Goal: Information Seeking & Learning: Learn about a topic

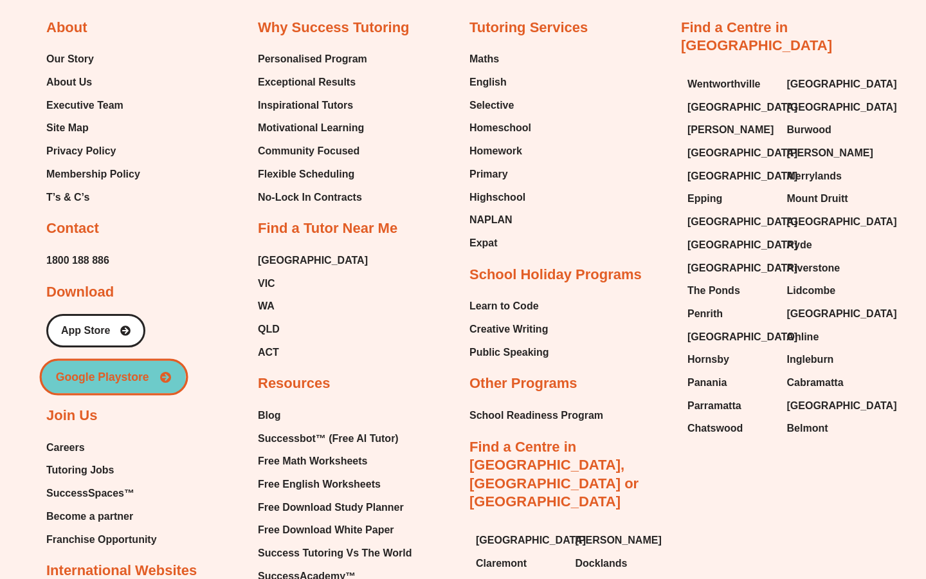
scroll to position [4967, 0]
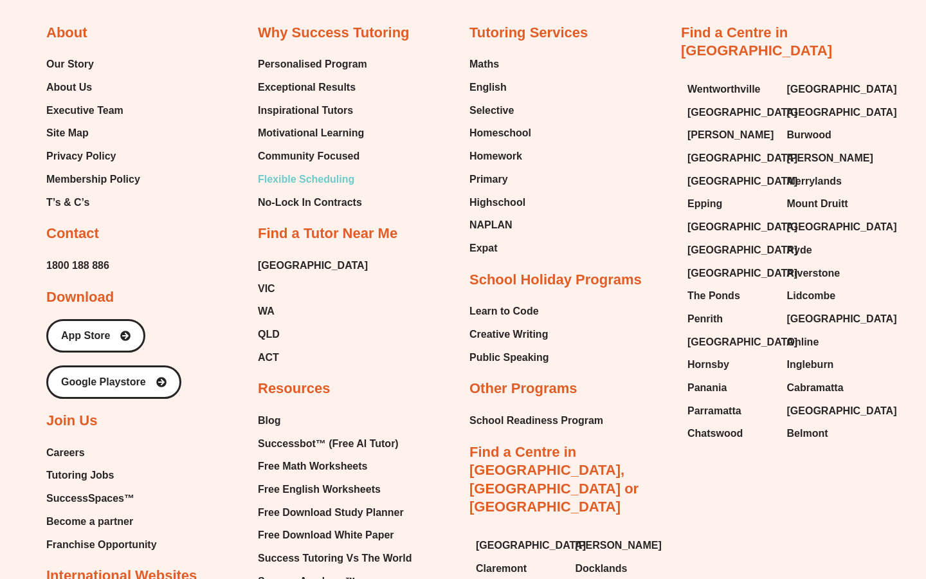
click at [293, 185] on span "Flexible Scheduling" at bounding box center [306, 179] width 97 height 19
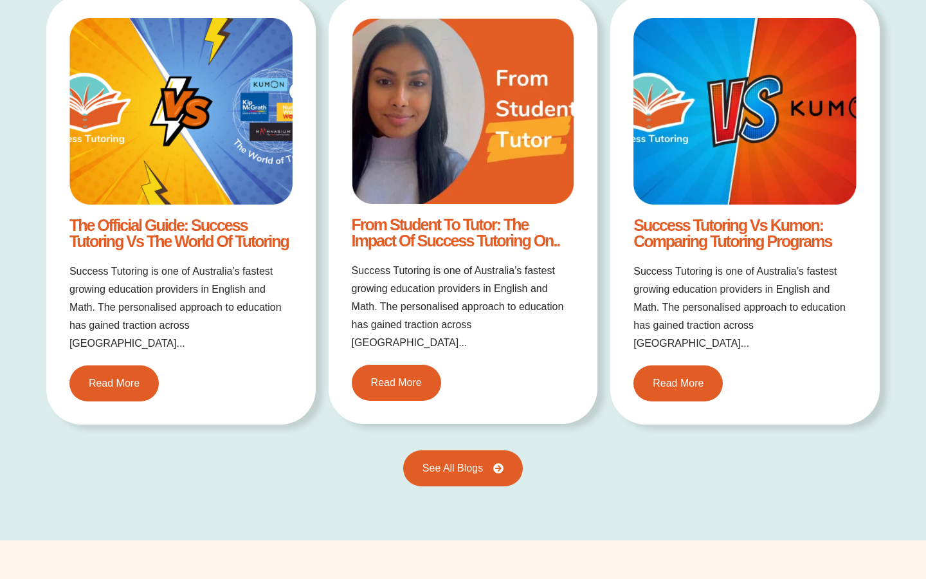
scroll to position [1669, 0]
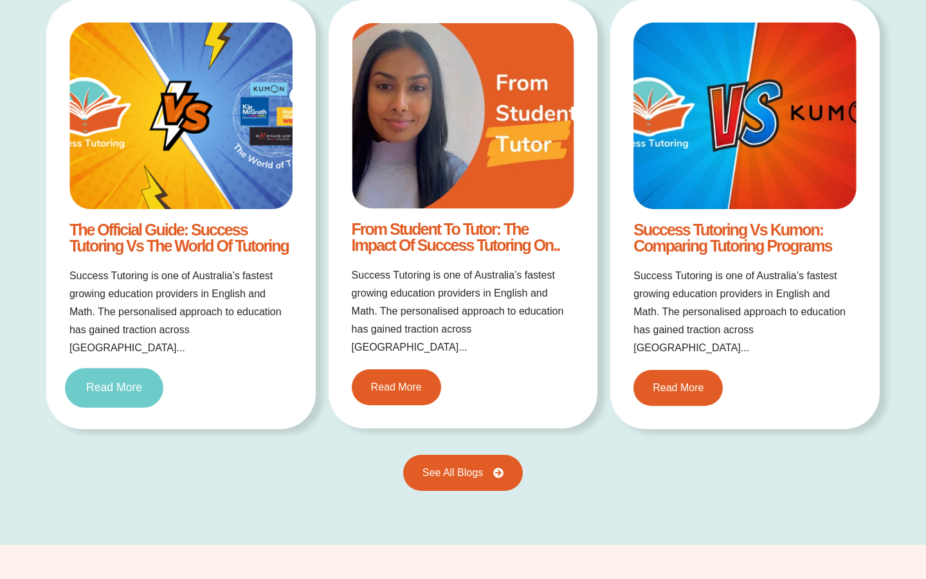
click at [125, 382] on span "Read More" at bounding box center [114, 388] width 56 height 12
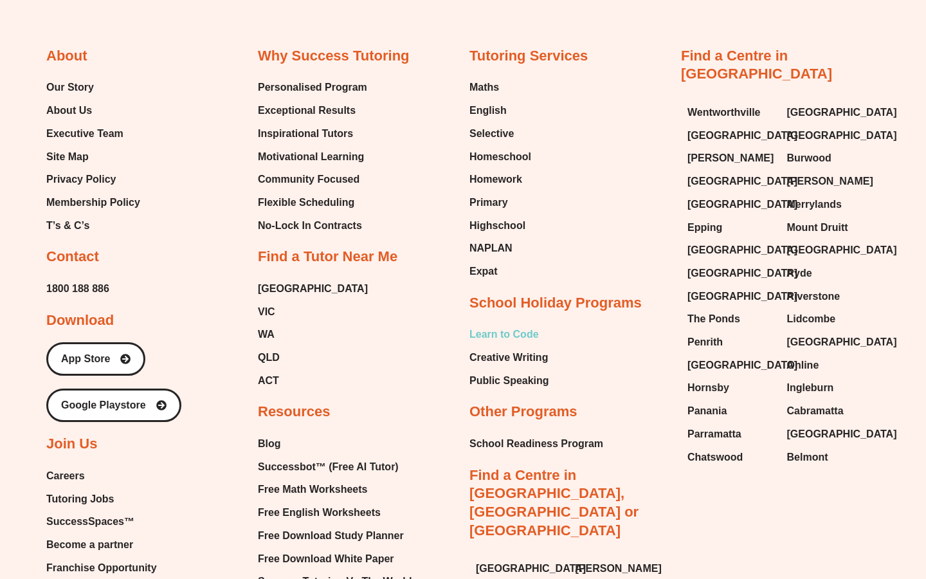
scroll to position [767, 0]
click at [484, 247] on span "NAPLAN" at bounding box center [491, 248] width 43 height 19
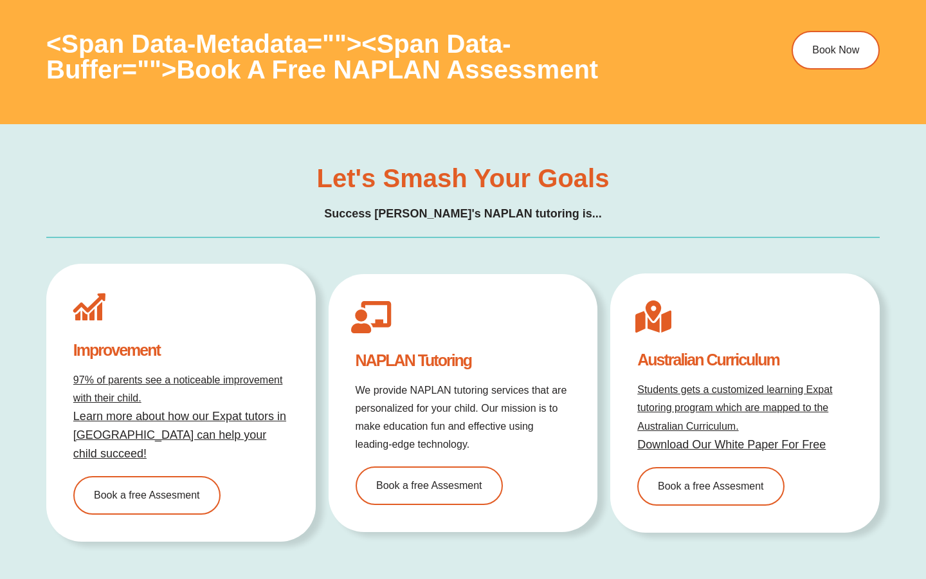
scroll to position [3717, 0]
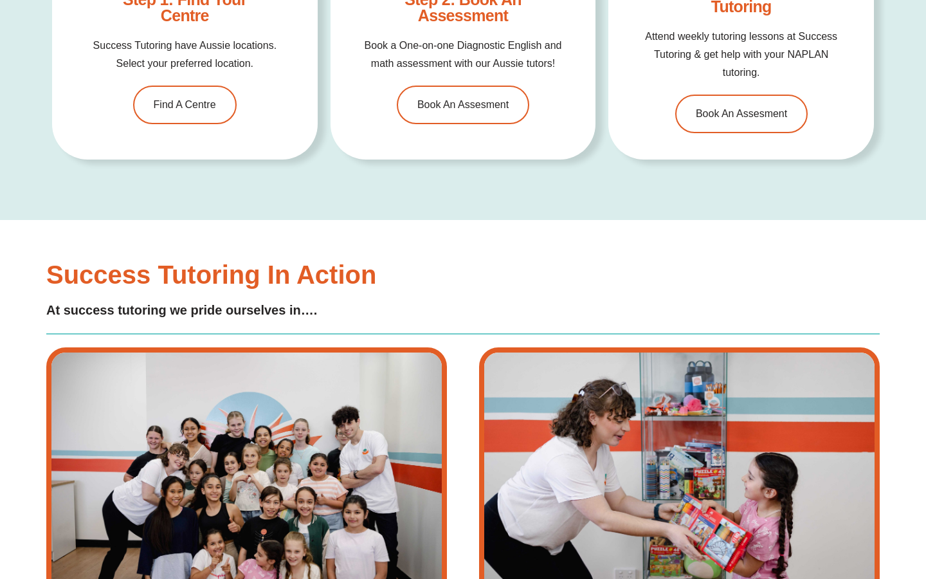
scroll to position [5077, 0]
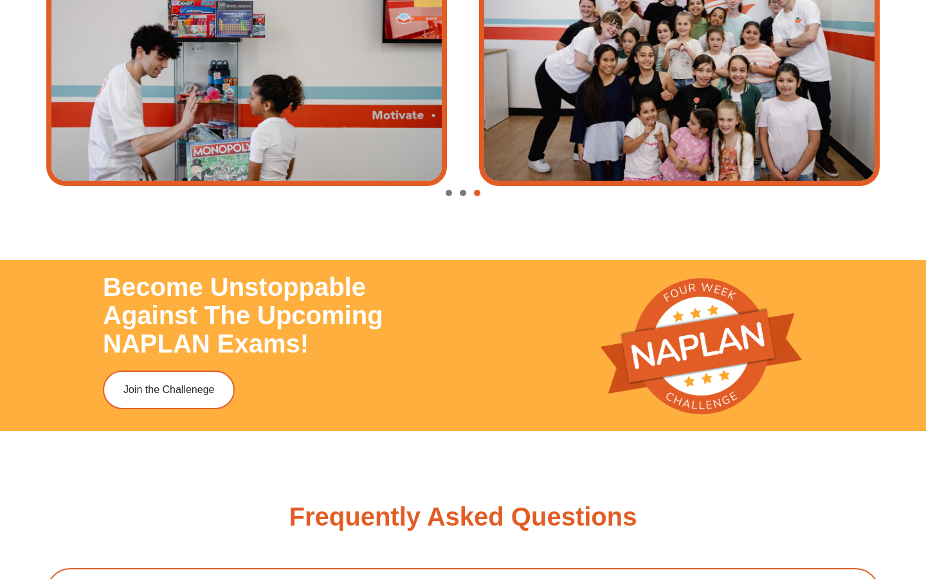
scroll to position [5610, 0]
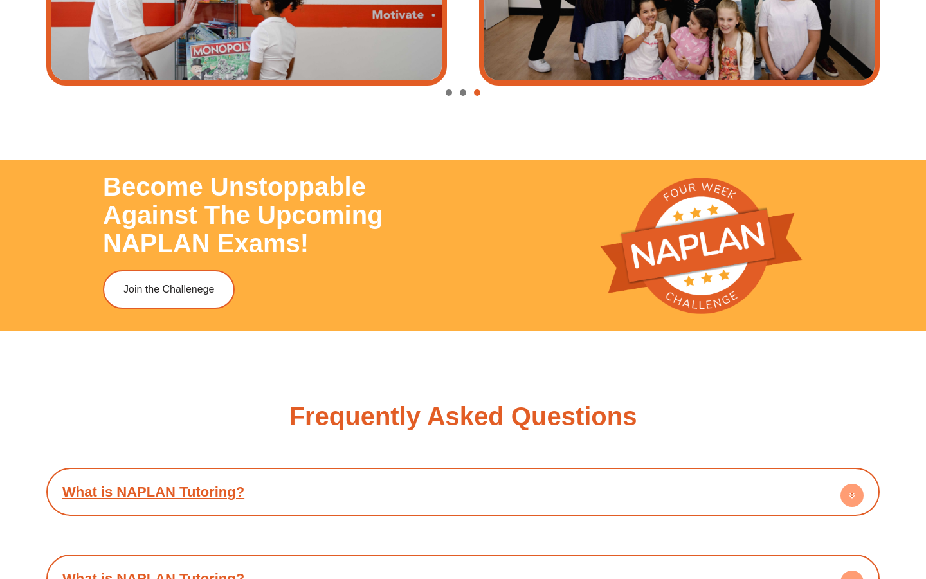
click at [394, 468] on div "What is NAPLAN Tutoring? The NAPLAN (National Assessment Program – Literacy and…" at bounding box center [463, 492] width 834 height 48
click at [394, 474] on h4 "What is NAPLAN Tutoring?" at bounding box center [463, 491] width 821 height 35
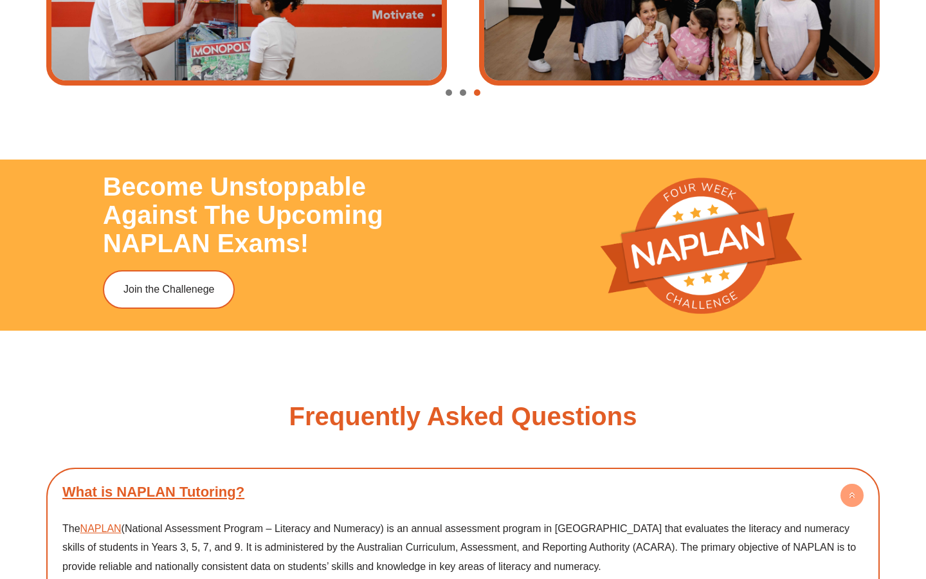
scroll to position [5690, 0]
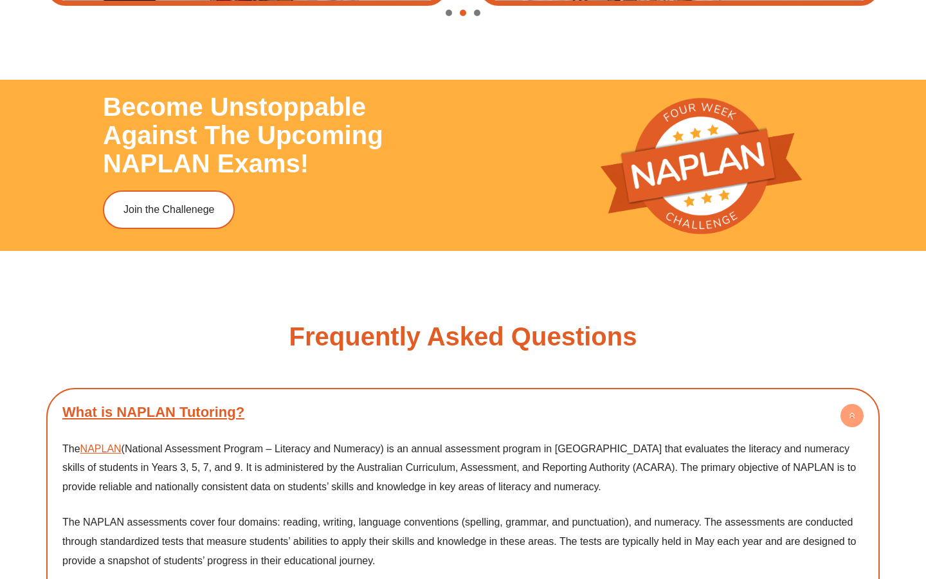
click at [358, 394] on h4 "What is NAPLAN Tutoring?" at bounding box center [463, 411] width 821 height 35
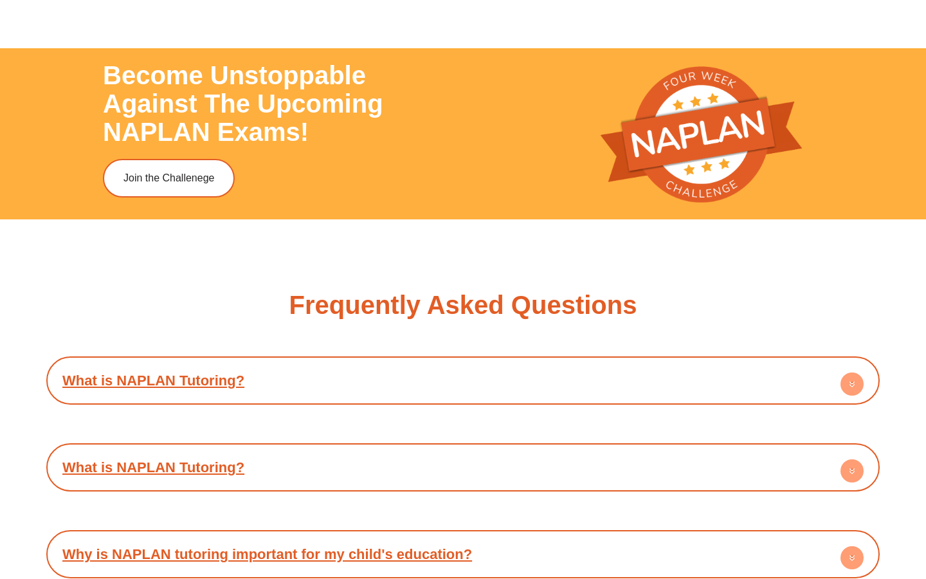
scroll to position [5737, 0]
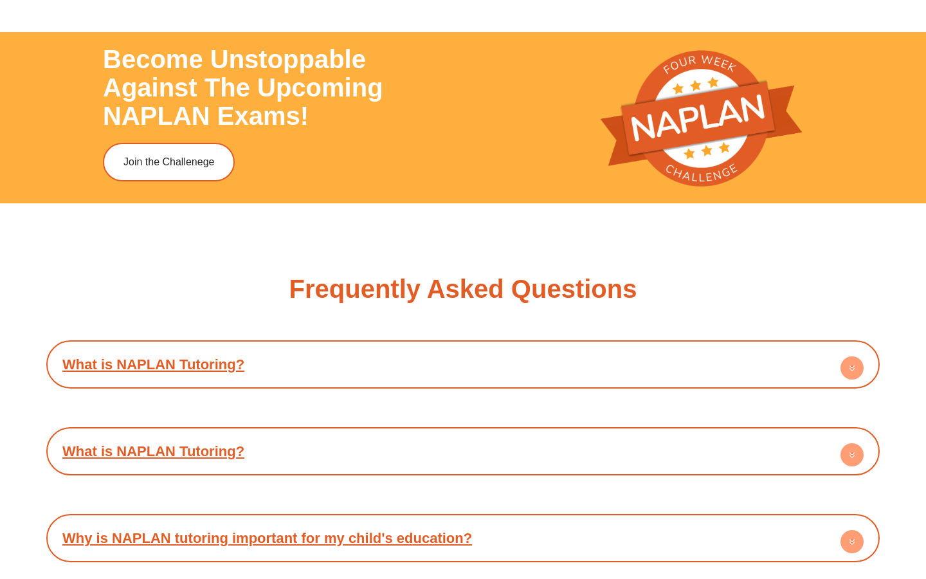
click at [358, 434] on h4 "What is NAPLAN Tutoring?" at bounding box center [463, 451] width 821 height 35
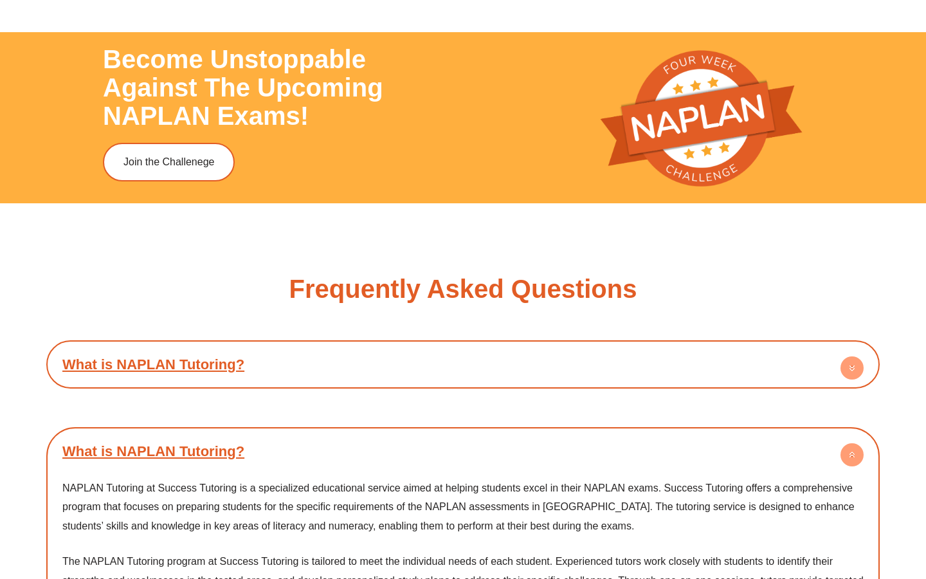
click at [359, 434] on h4 "What is NAPLAN Tutoring?" at bounding box center [463, 451] width 821 height 35
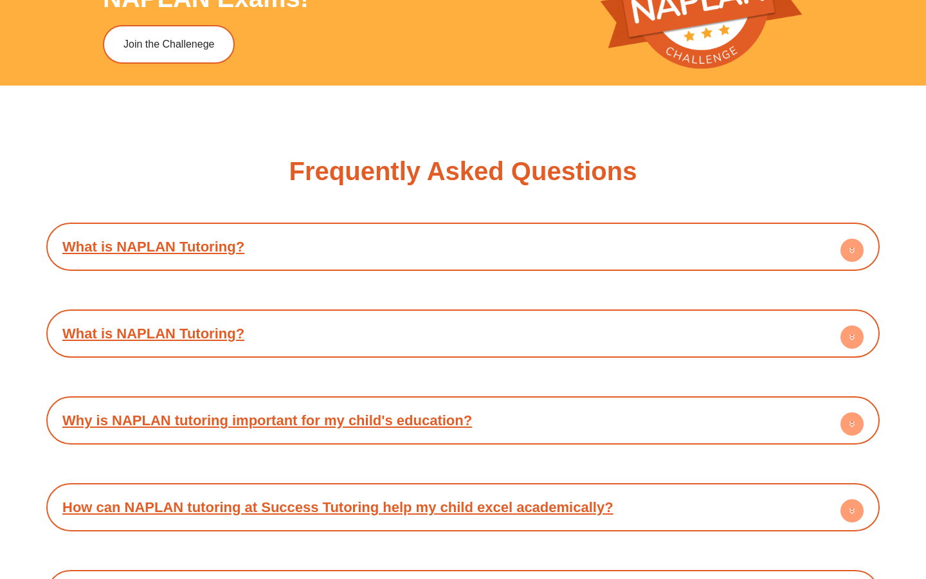
scroll to position [5856, 0]
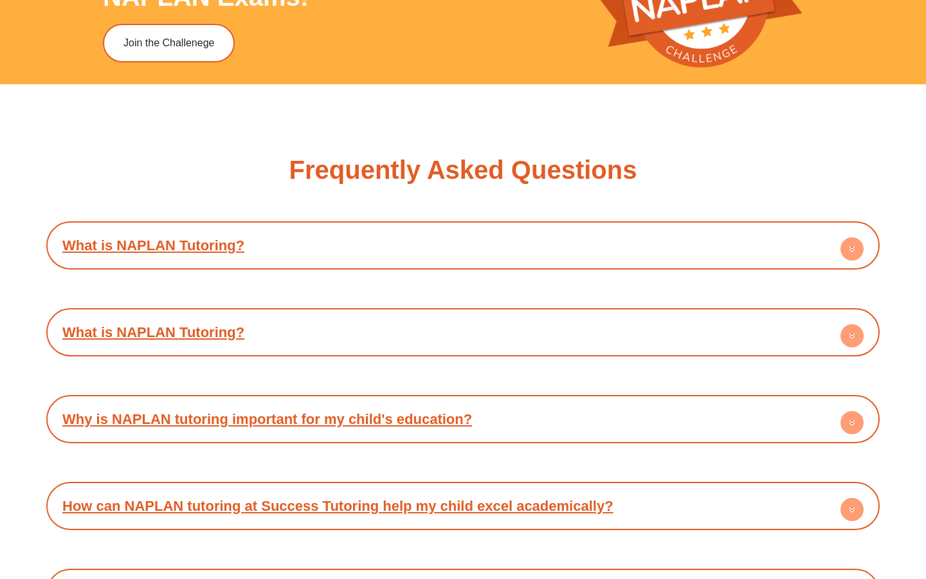
click at [362, 401] on h4 "Why is NAPLAN tutoring important for my child's education?" at bounding box center [463, 418] width 821 height 35
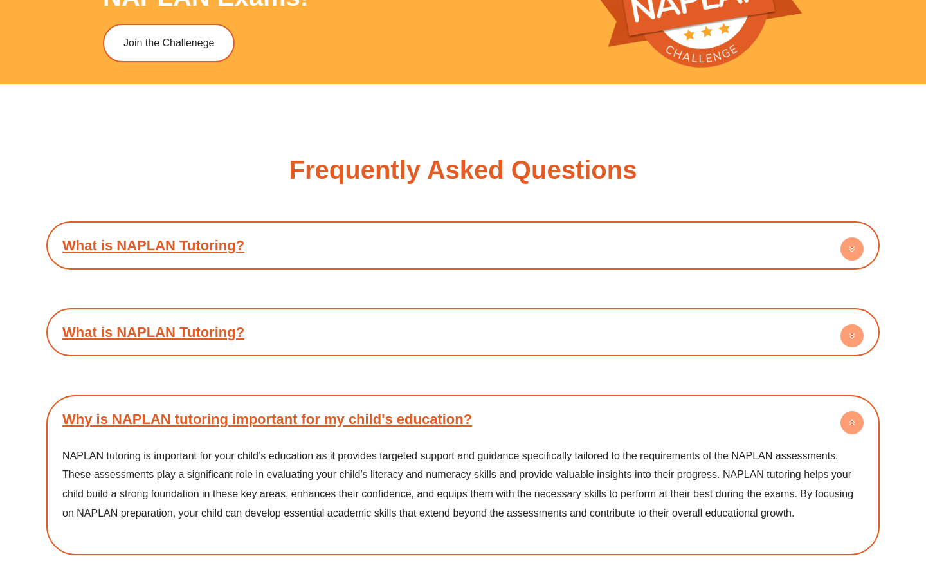
click at [362, 401] on h4 "Why is NAPLAN tutoring important for my child's education?" at bounding box center [463, 418] width 821 height 35
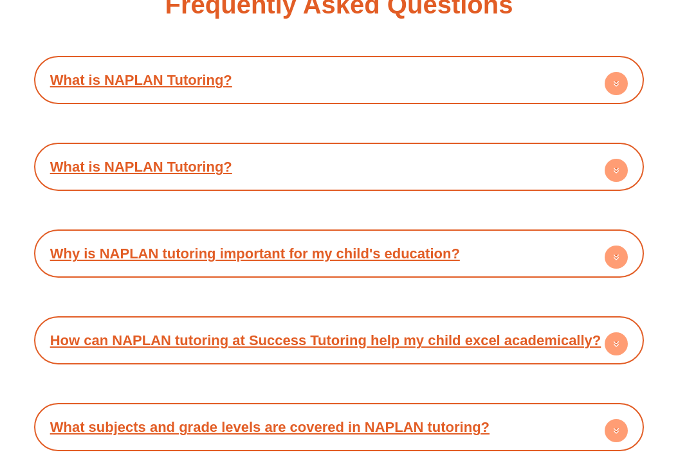
scroll to position [6314, 0]
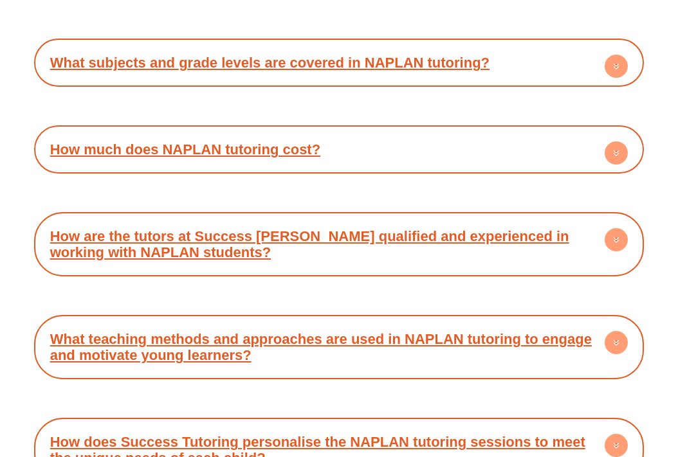
scroll to position [6662, 0]
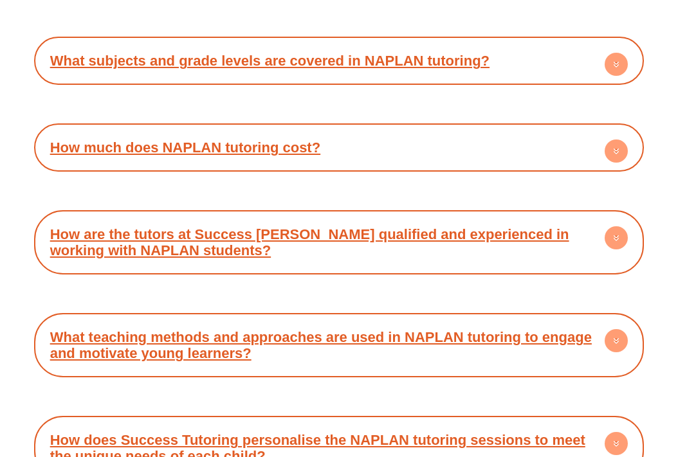
click at [266, 423] on h4 "How does Success Tutoring personalise the NAPLAN tutoring sessions to meet the …" at bounding box center [340, 448] width 598 height 51
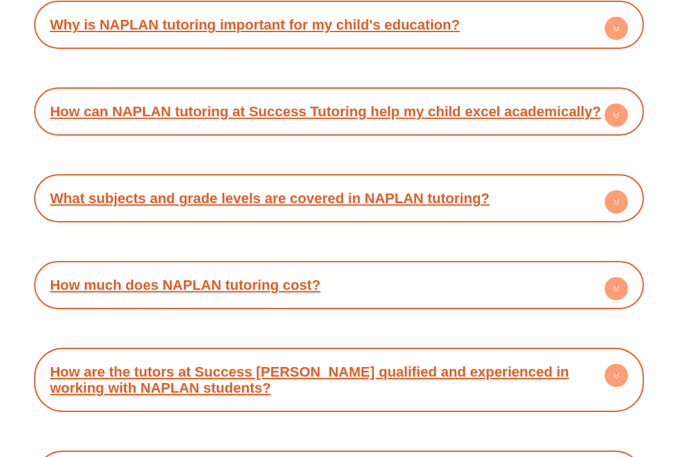
scroll to position [6524, 0]
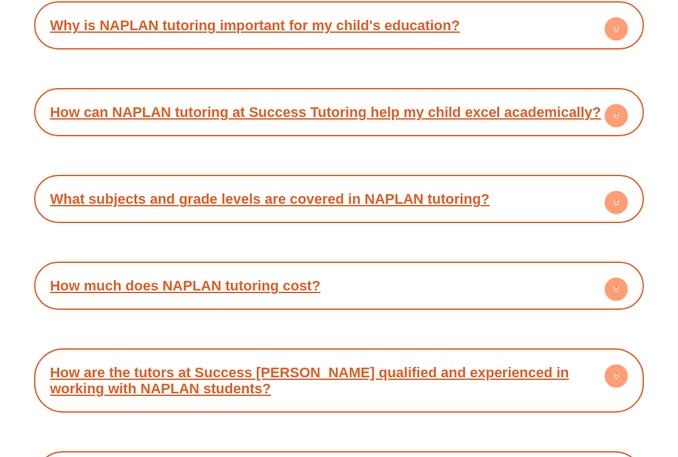
click at [258, 355] on h4 "How are the tutors at Success Tutoring qualified and experienced in working wit…" at bounding box center [340, 380] width 598 height 51
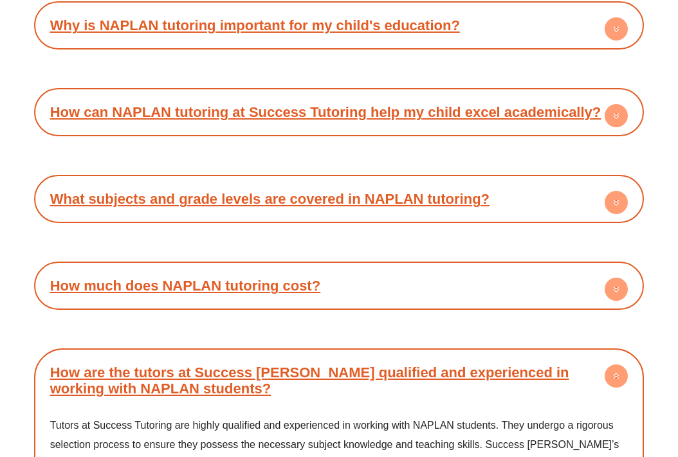
click at [258, 355] on h4 "How are the tutors at Success Tutoring qualified and experienced in working wit…" at bounding box center [340, 380] width 598 height 51
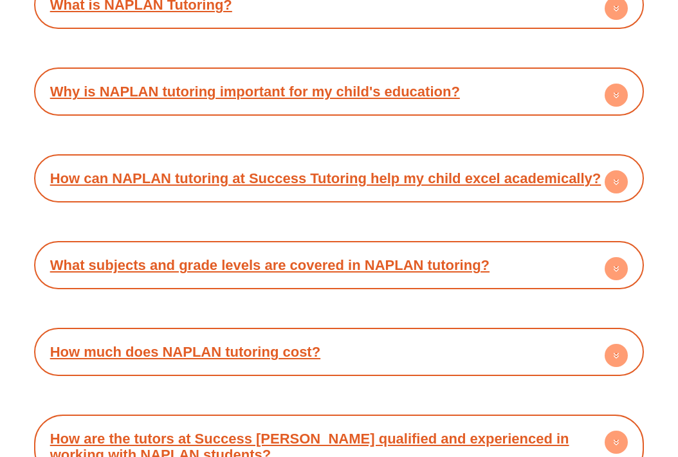
scroll to position [6455, 0]
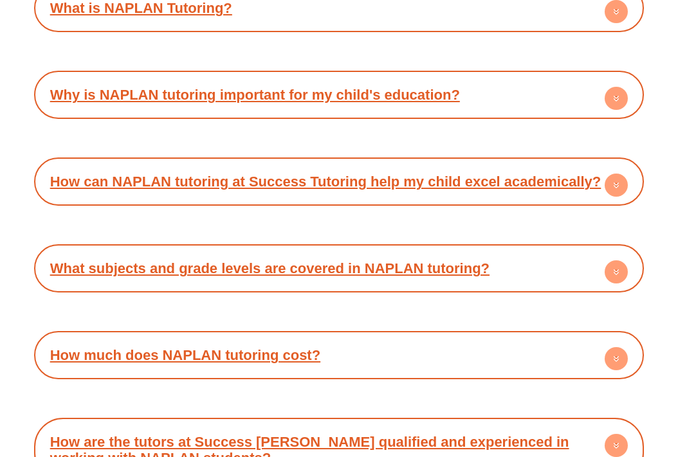
click at [256, 347] on link "How much does NAPLAN tutoring cost?" at bounding box center [185, 355] width 270 height 16
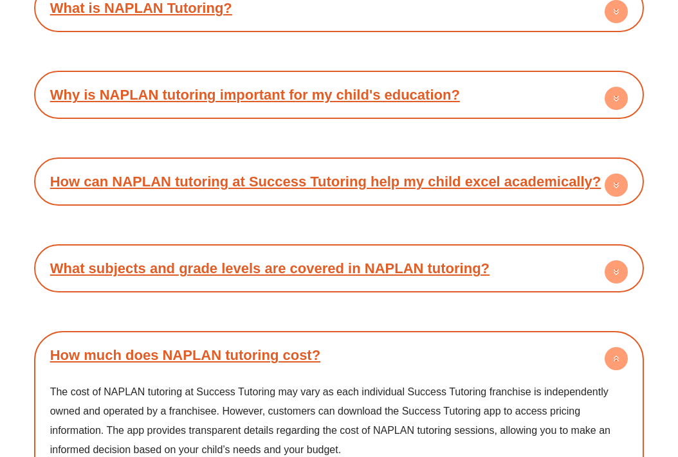
click at [256, 347] on link "How much does NAPLAN tutoring cost?" at bounding box center [185, 355] width 270 height 16
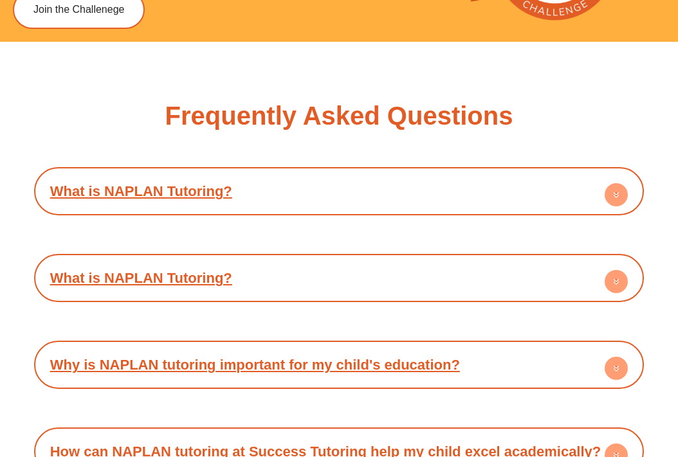
scroll to position [6183, 0]
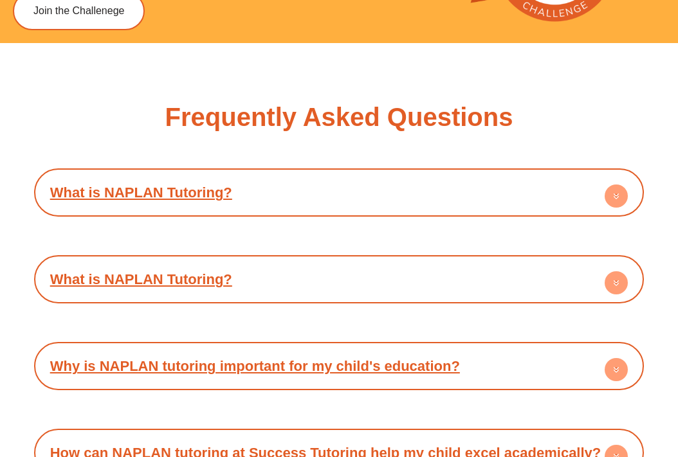
click at [254, 445] on link "How can NAPLAN tutoring at Success Tutoring help my child excel academically?" at bounding box center [325, 453] width 551 height 16
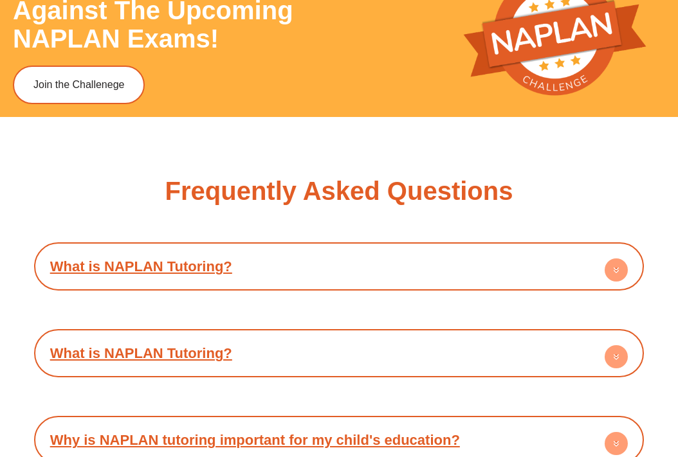
scroll to position [6108, 0]
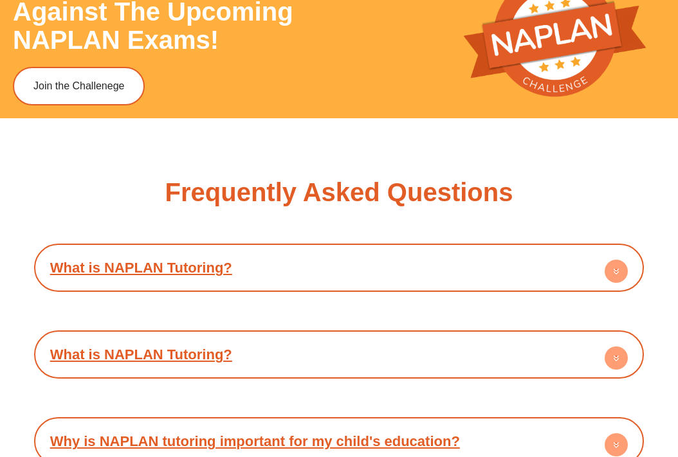
click at [257, 424] on h4 "Why is NAPLAN tutoring important for my child's education?" at bounding box center [340, 441] width 598 height 35
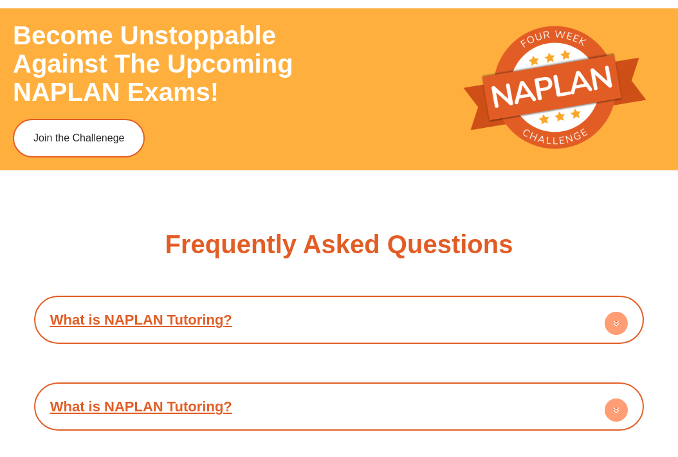
scroll to position [6052, 0]
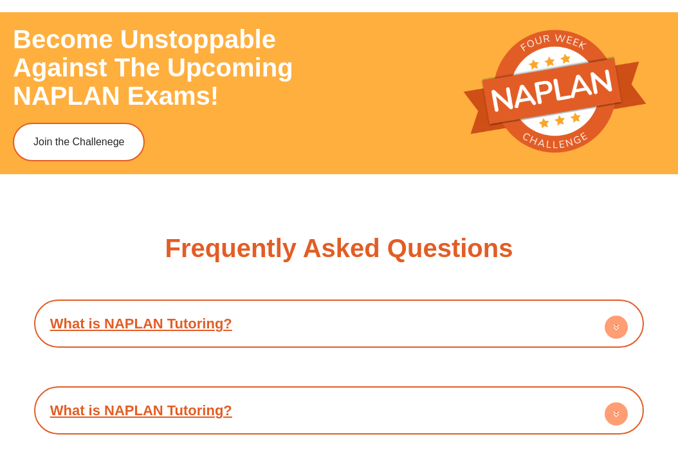
click at [244, 393] on h4 "What is NAPLAN Tutoring?" at bounding box center [340, 410] width 598 height 35
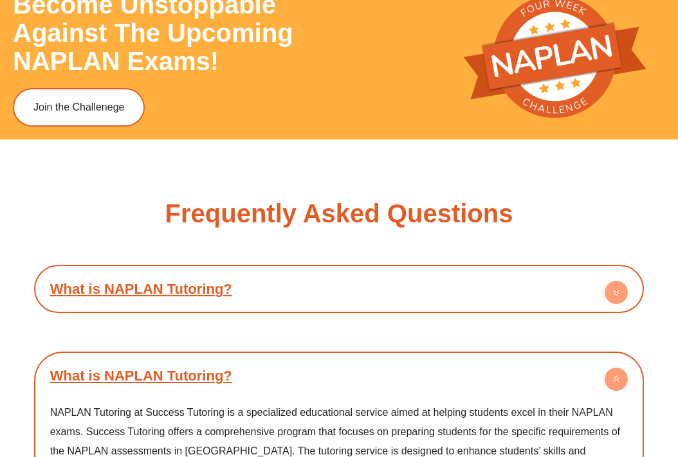
scroll to position [6076, 0]
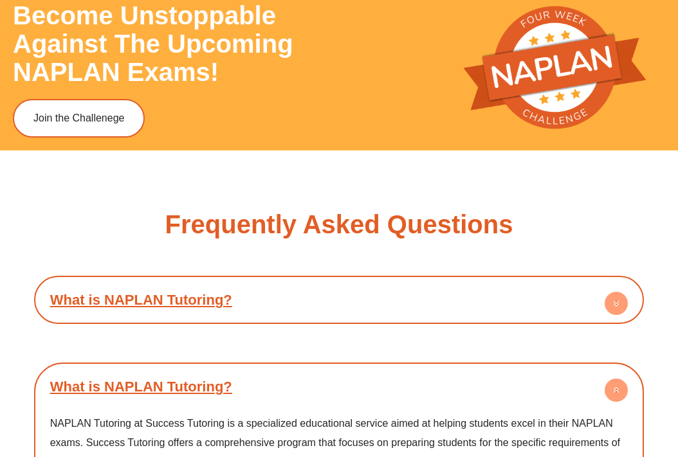
click at [241, 369] on h4 "What is NAPLAN Tutoring?" at bounding box center [340, 386] width 598 height 35
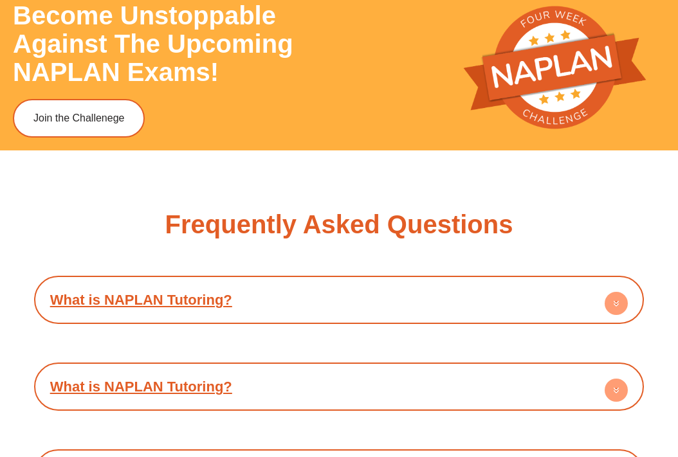
click at [236, 282] on h4 "What is NAPLAN Tutoring?" at bounding box center [340, 299] width 598 height 35
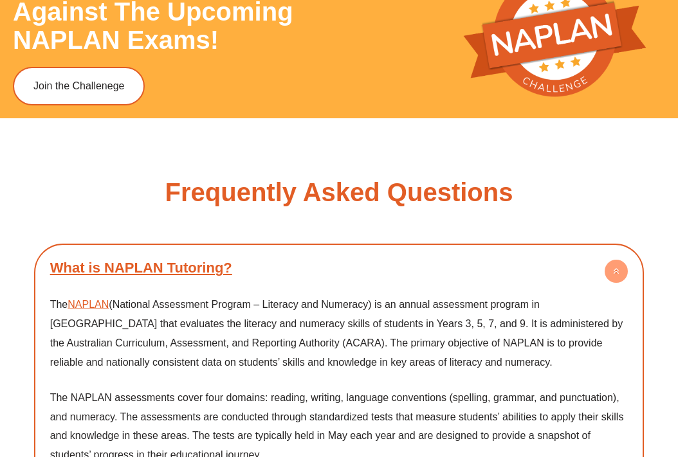
scroll to position [6087, 0]
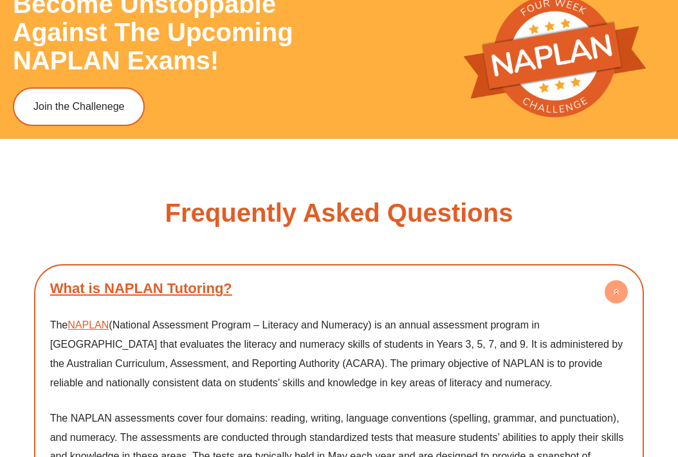
click at [245, 271] on h4 "What is NAPLAN Tutoring?" at bounding box center [340, 288] width 598 height 35
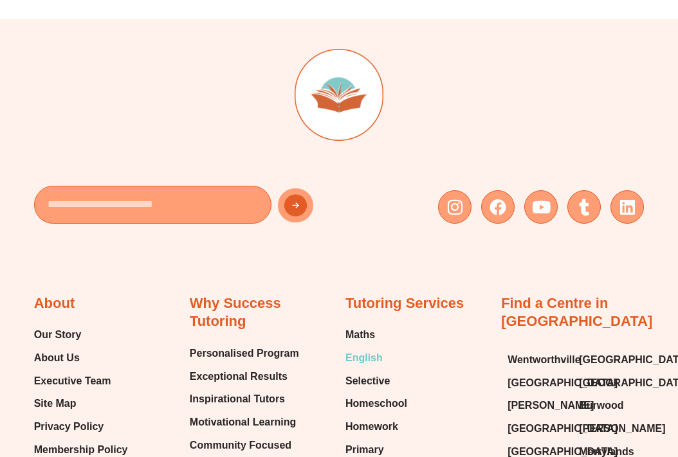
scroll to position [7157, 0]
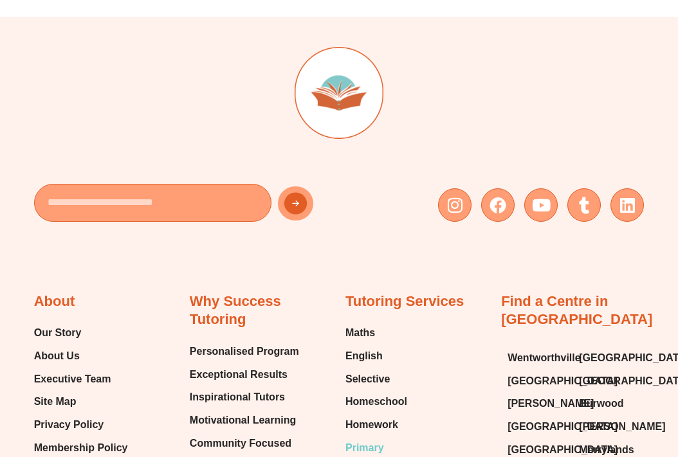
click at [376, 439] on span "Primary" at bounding box center [364, 448] width 39 height 19
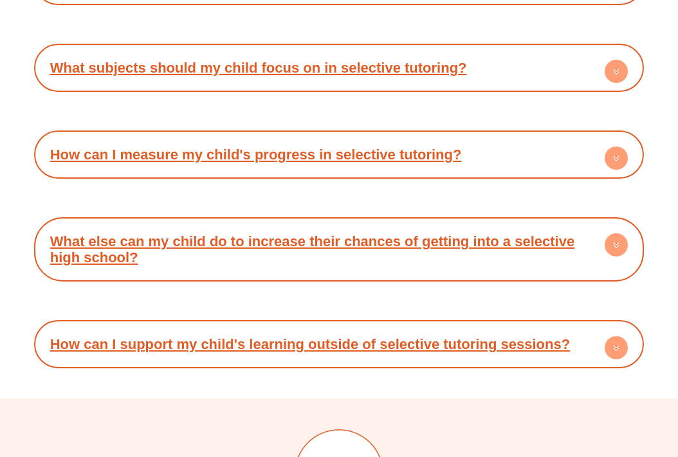
scroll to position [4508, 0]
click at [318, 327] on h4 "How can I support my child's learning outside of selective tutoring sessions?" at bounding box center [340, 344] width 598 height 35
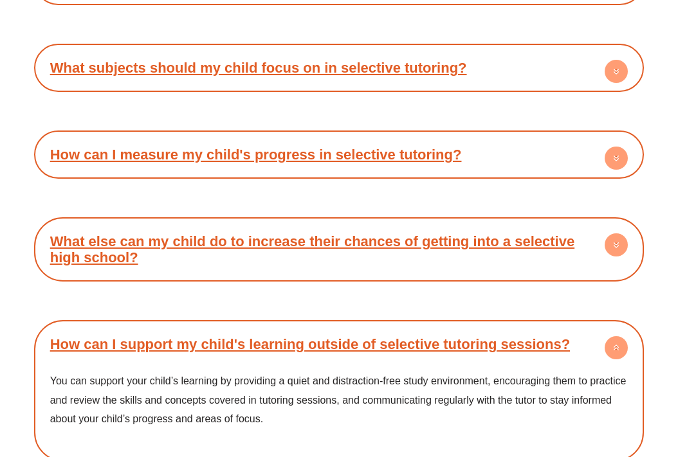
click at [318, 327] on h4 "How can I support my child's learning outside of selective tutoring sessions?" at bounding box center [340, 344] width 598 height 35
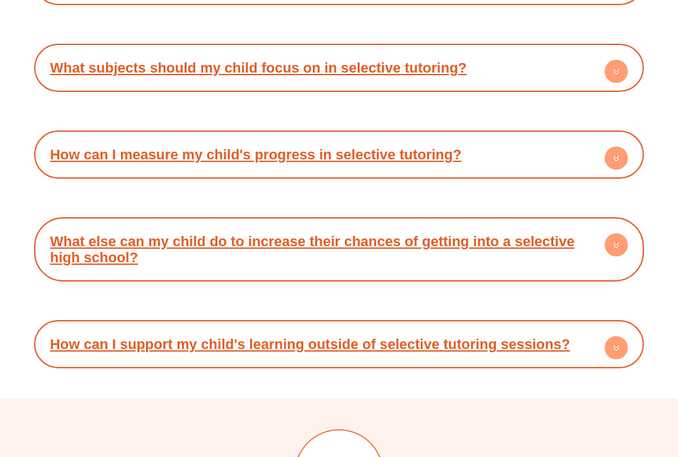
click at [316, 224] on h4 "What else can my child do to increase their chances of getting into a selective…" at bounding box center [340, 249] width 598 height 51
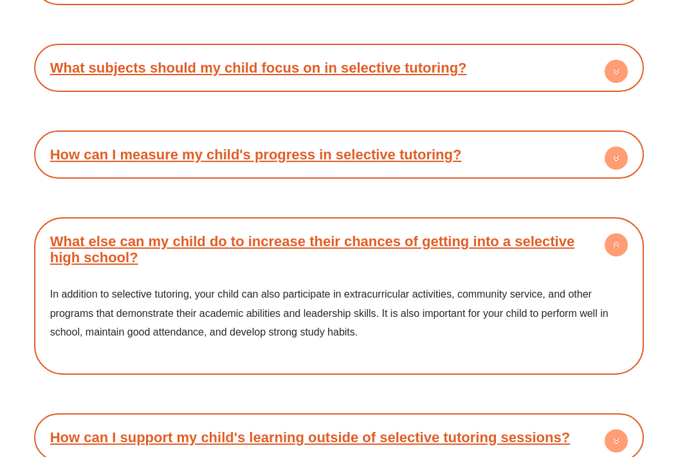
click at [316, 224] on h4 "What else can my child do to increase their chances of getting into a selective…" at bounding box center [340, 249] width 598 height 51
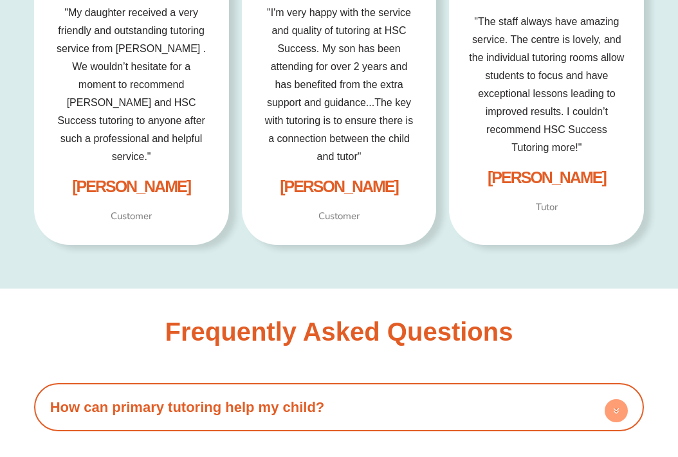
scroll to position [2713, 0]
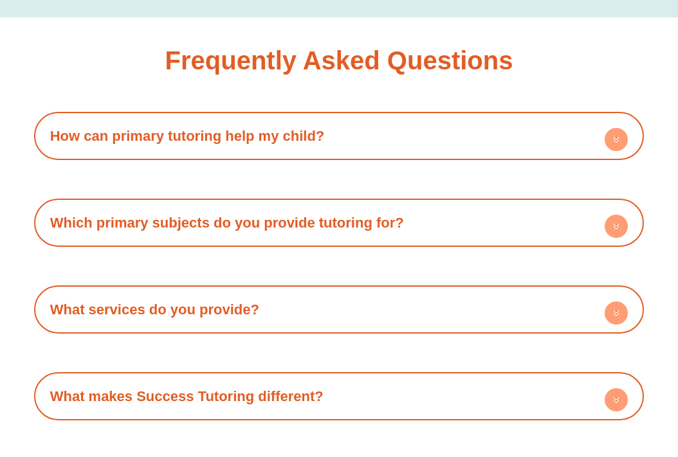
click at [309, 150] on h4 "How can primary tutoring help my child?" at bounding box center [340, 135] width 598 height 35
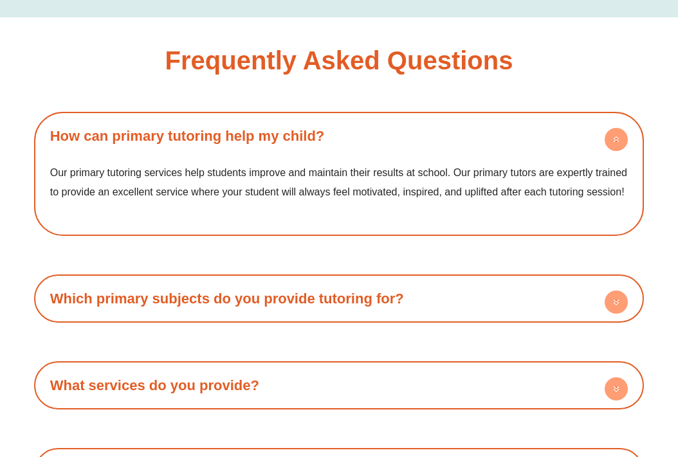
click at [310, 145] on h4 "How can primary tutoring help my child?" at bounding box center [340, 135] width 598 height 35
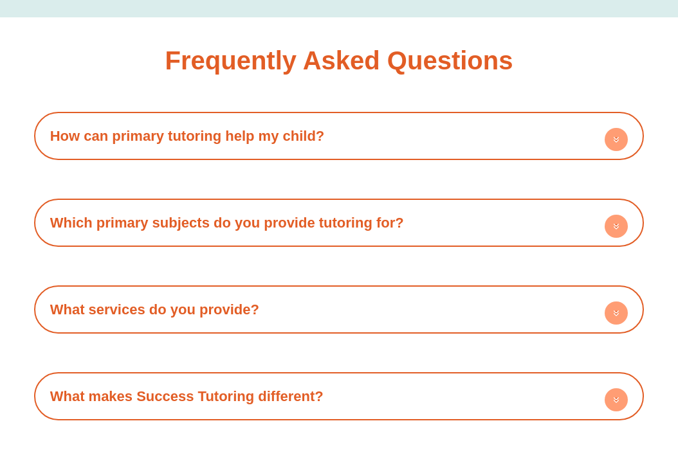
click at [329, 223] on link "Which primary subjects do you provide tutoring for?" at bounding box center [227, 223] width 354 height 16
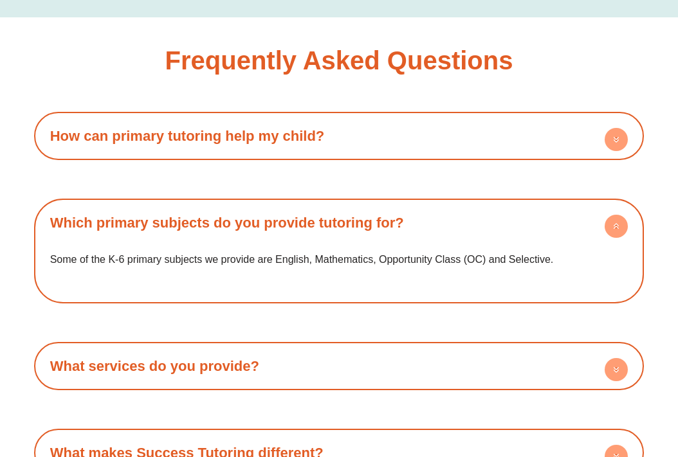
click at [329, 223] on link "Which primary subjects do you provide tutoring for?" at bounding box center [227, 223] width 354 height 16
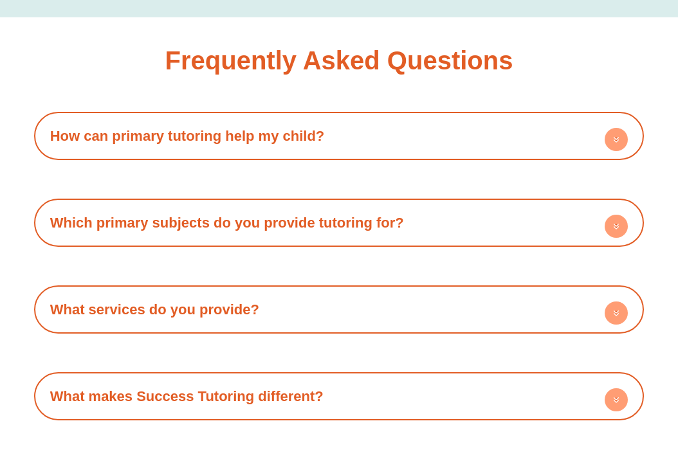
click at [324, 297] on h4 "What services do you provide?" at bounding box center [340, 309] width 598 height 35
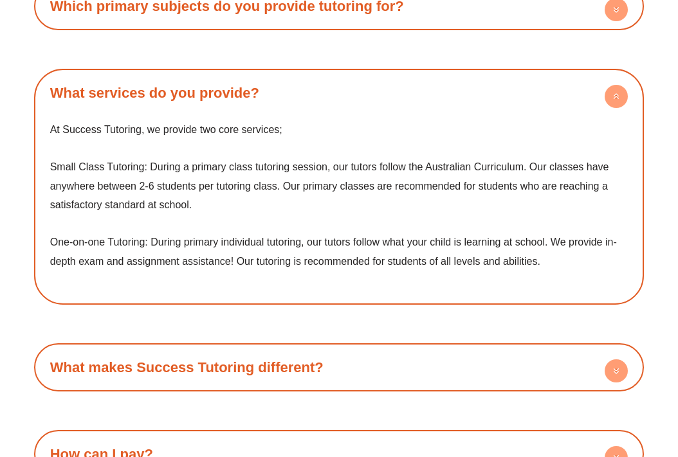
scroll to position [2930, 0]
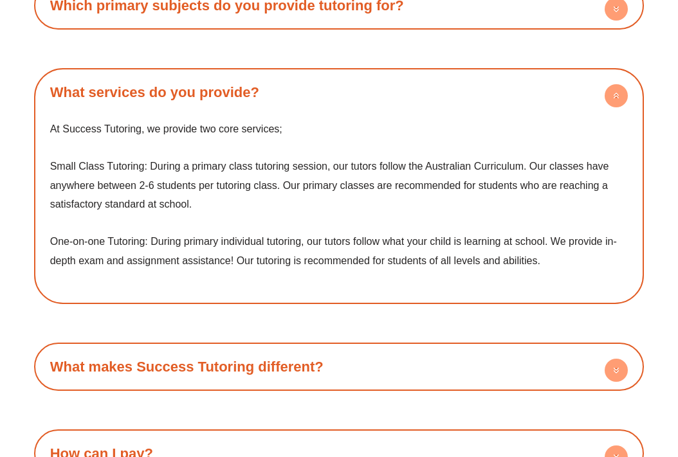
click at [308, 93] on h4 "What services do you provide?" at bounding box center [340, 92] width 598 height 35
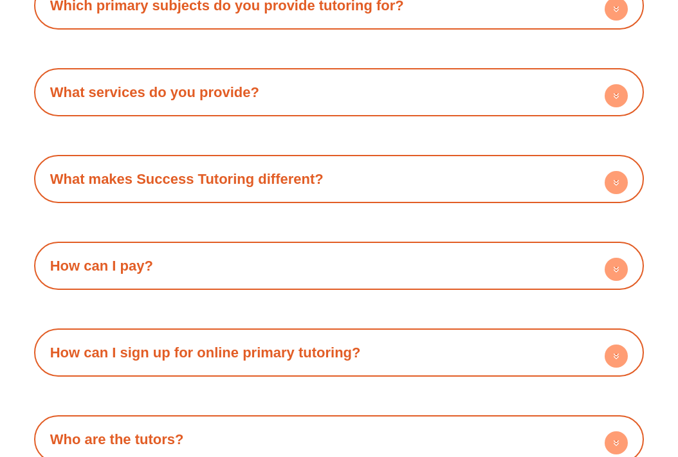
scroll to position [3106, 0]
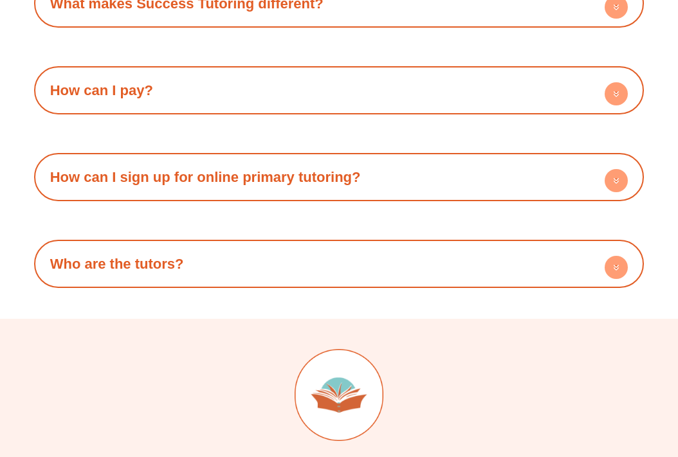
click at [259, 90] on h4 "How can I pay?" at bounding box center [340, 90] width 598 height 35
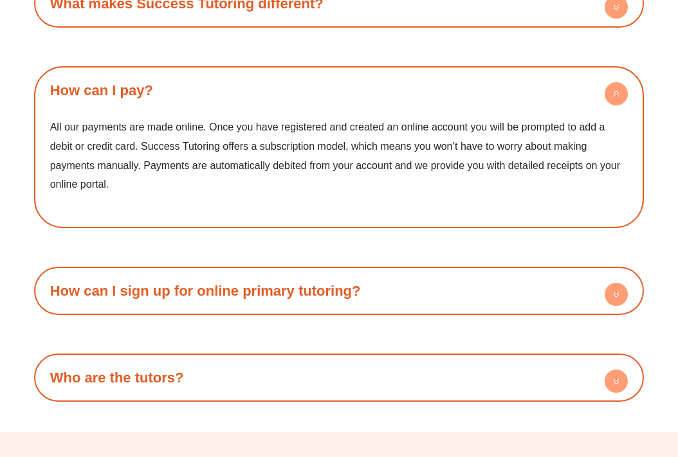
click at [258, 89] on h4 "How can I pay?" at bounding box center [340, 90] width 598 height 35
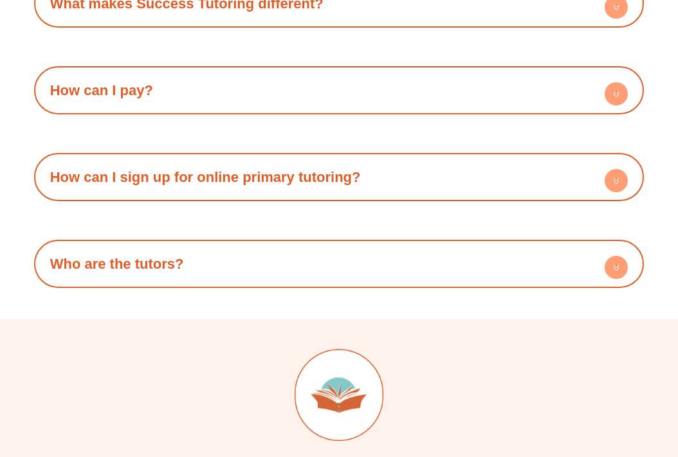
click at [243, 160] on h4 "How can I sign up for online primary tutoring?" at bounding box center [340, 177] width 598 height 35
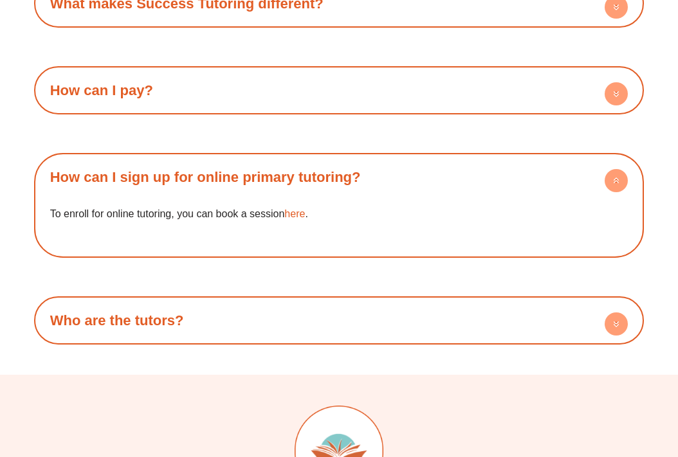
click at [243, 160] on h4 "How can I sign up for online primary tutoring?" at bounding box center [340, 177] width 598 height 35
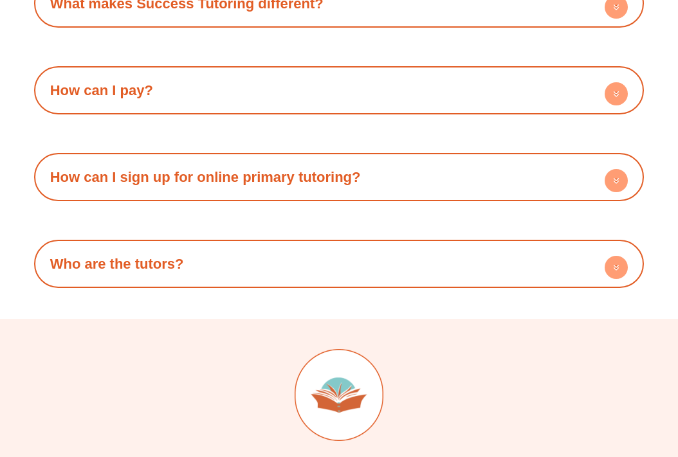
click at [242, 172] on link "How can I sign up for online primary tutoring?" at bounding box center [205, 177] width 311 height 16
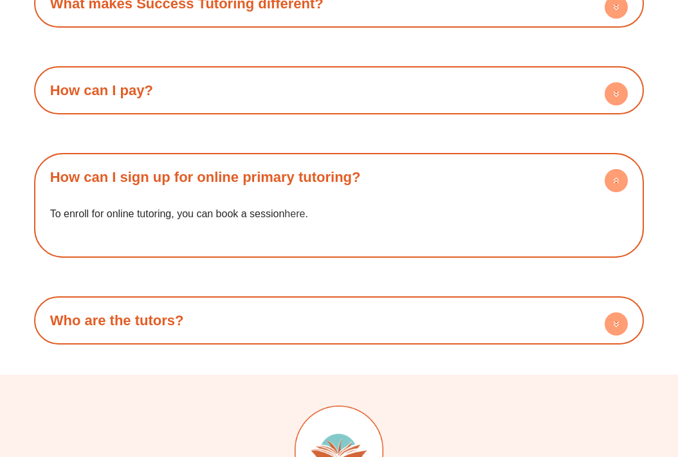
click at [293, 216] on link "here" at bounding box center [294, 213] width 21 height 11
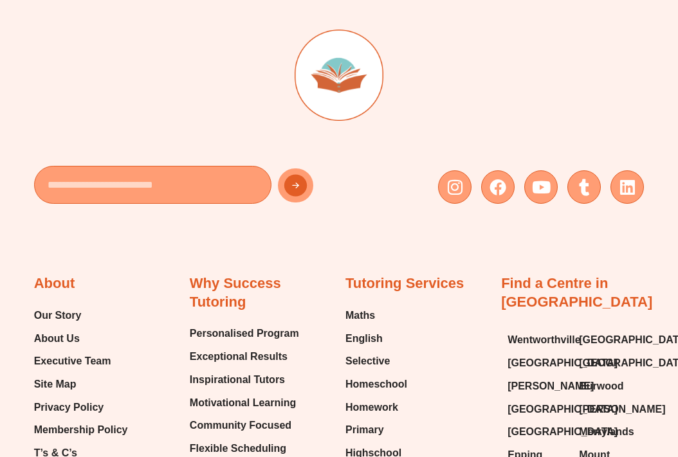
scroll to position [3488, 0]
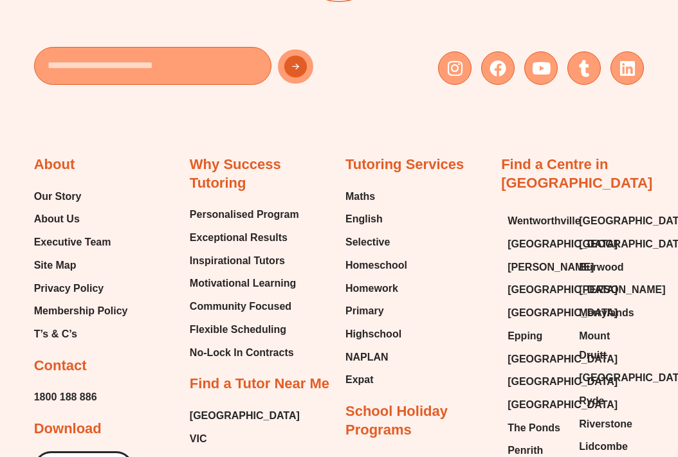
scroll to position [1431, 0]
